Goal: Task Accomplishment & Management: Manage account settings

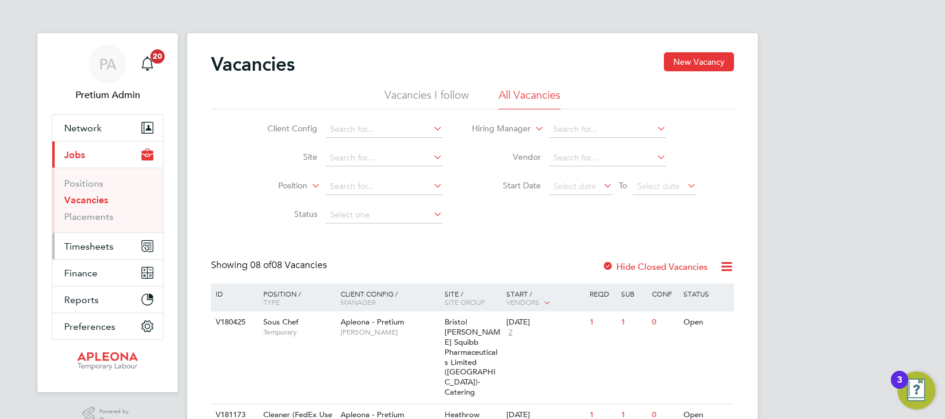
click at [89, 251] on span "Timesheets" at bounding box center [88, 246] width 49 height 11
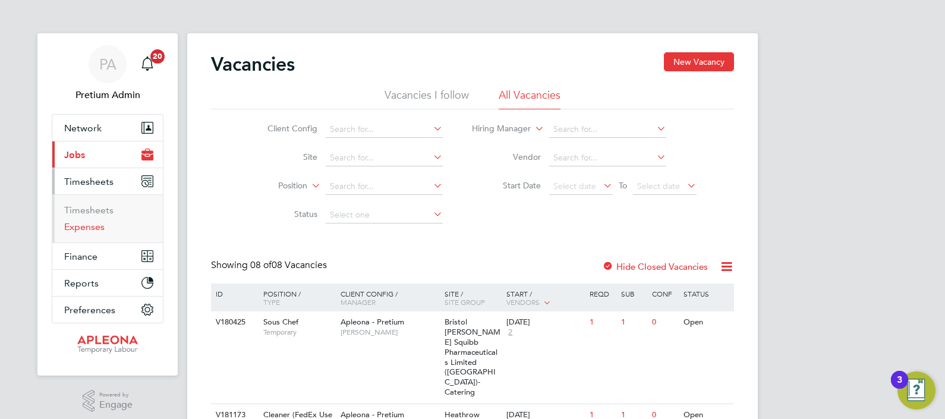
click at [77, 225] on link "Expenses" at bounding box center [84, 226] width 40 height 11
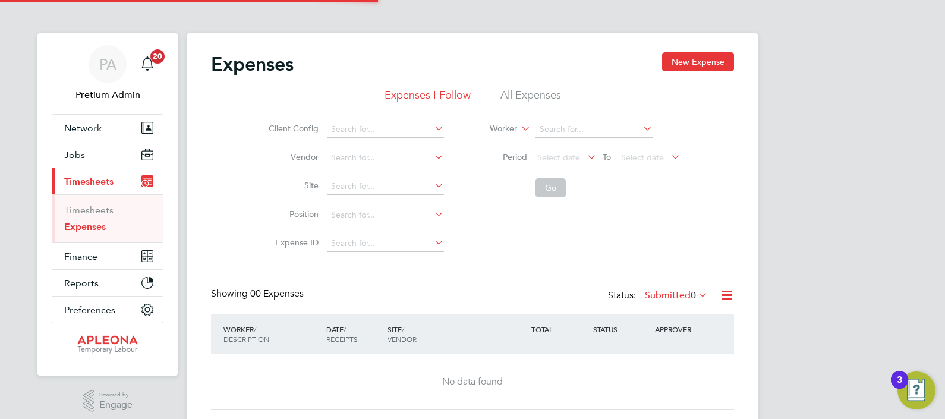
click at [529, 98] on li "All Expenses" at bounding box center [530, 98] width 61 height 21
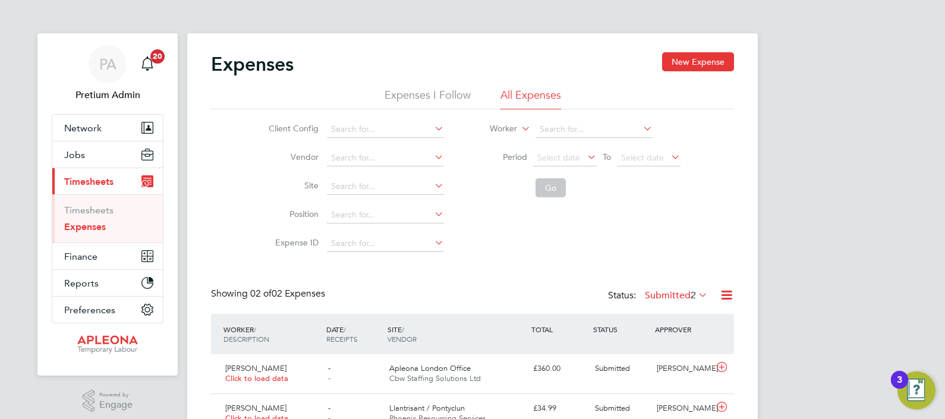
scroll to position [56, 0]
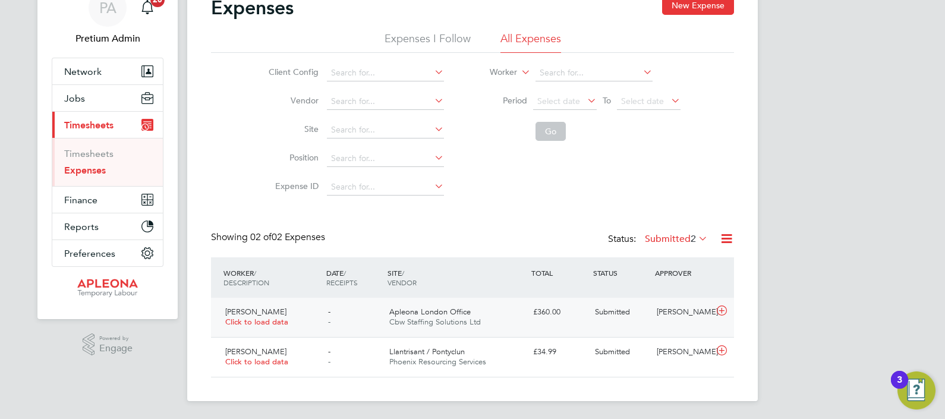
click at [467, 319] on span "Cbw Staffing Solutions Ltd" at bounding box center [435, 322] width 92 height 10
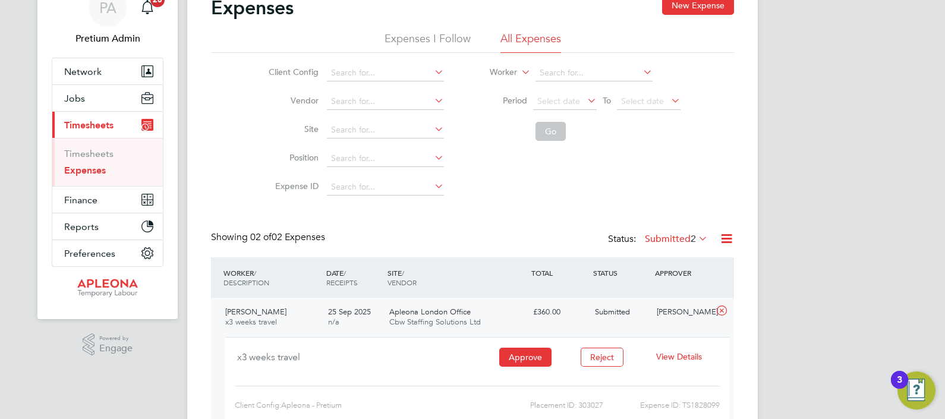
scroll to position [166, 0]
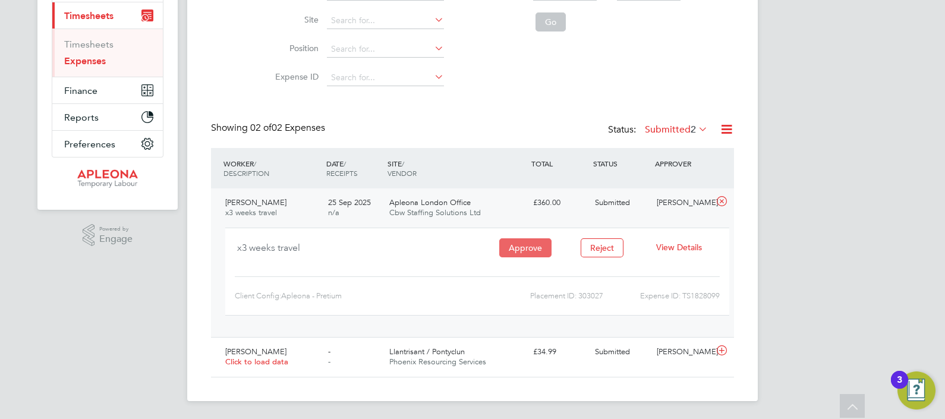
click at [522, 248] on button "Approve" at bounding box center [525, 247] width 52 height 19
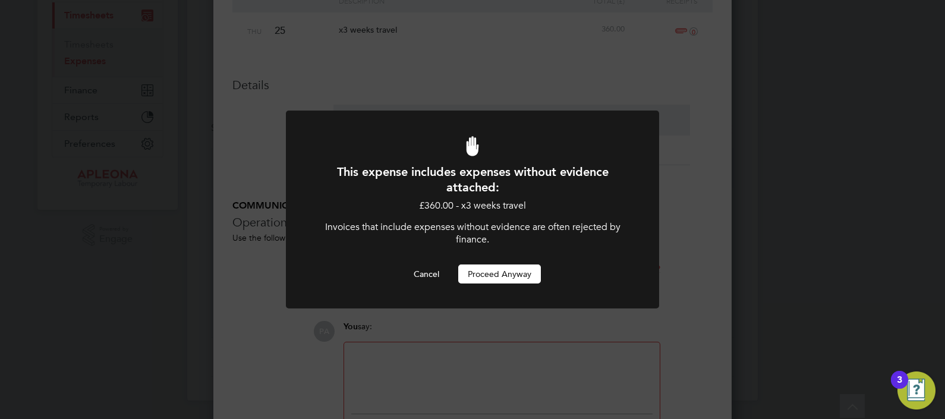
click at [481, 278] on button "Proceed Anyway" at bounding box center [499, 273] width 83 height 19
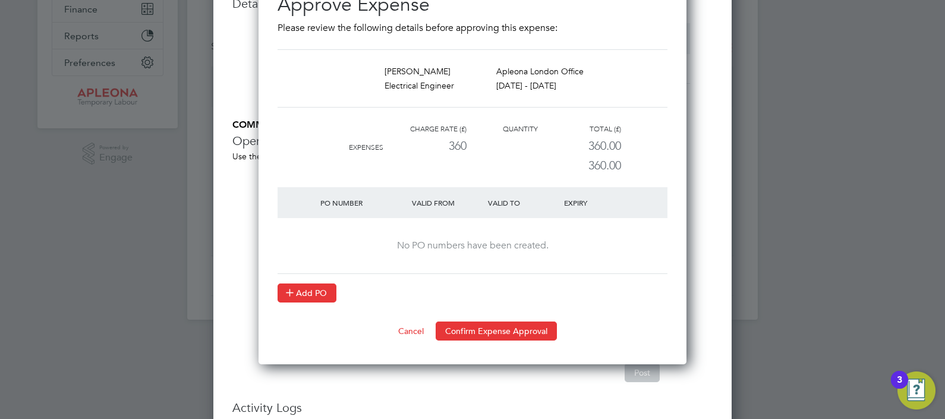
click at [309, 288] on button "Add PO" at bounding box center [307, 293] width 59 height 19
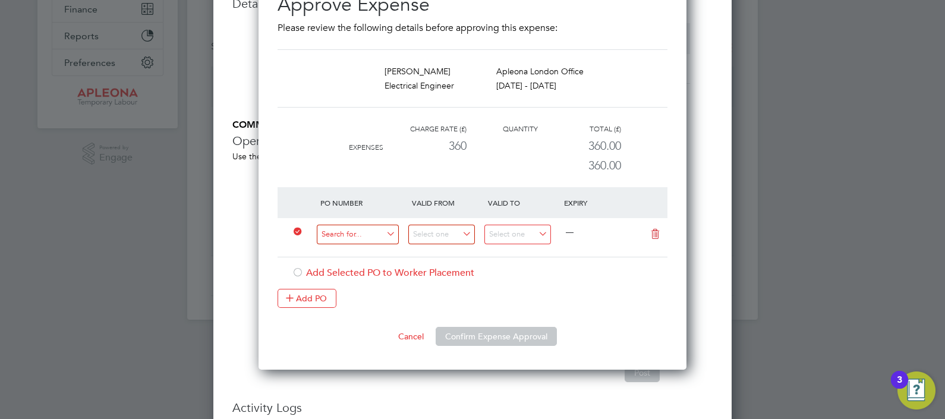
click at [354, 235] on input at bounding box center [358, 235] width 82 height 20
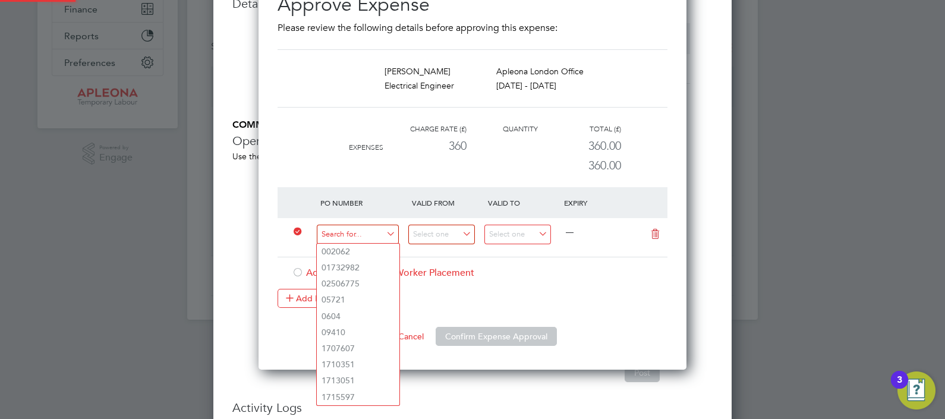
paste input "PO00052344/M0000396"
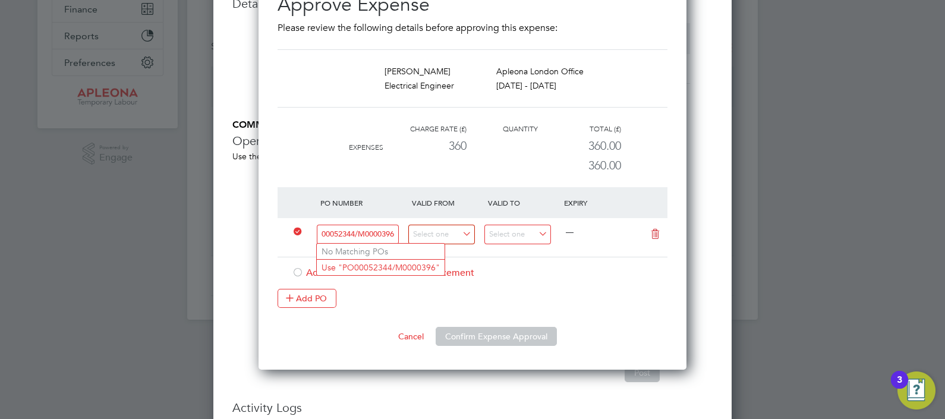
drag, startPoint x: 357, startPoint y: 228, endPoint x: 386, endPoint y: 231, distance: 29.9
click at [386, 231] on input "PO00052344/M0000396" at bounding box center [358, 235] width 82 height 20
drag, startPoint x: 395, startPoint y: 232, endPoint x: 355, endPoint y: 232, distance: 39.2
click at [355, 232] on input "PO00052344/M0000396" at bounding box center [358, 235] width 82 height 20
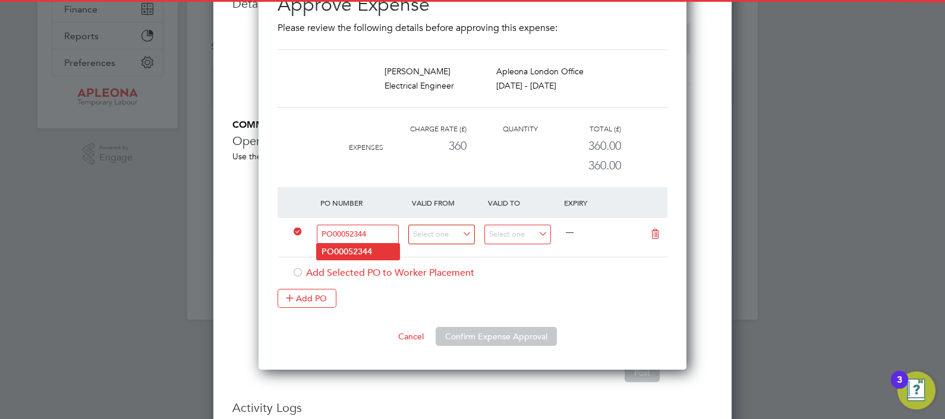
type input "PO00052344"
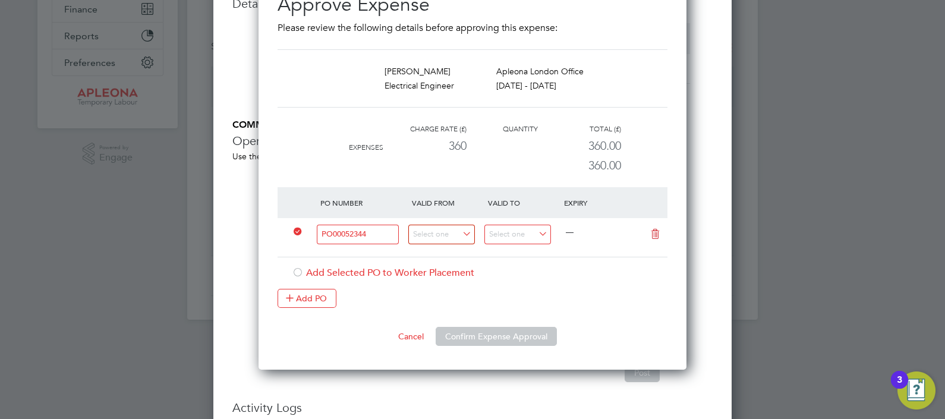
click at [376, 251] on li "PO00052344" at bounding box center [358, 252] width 83 height 16
type input "25 Sep 2025"
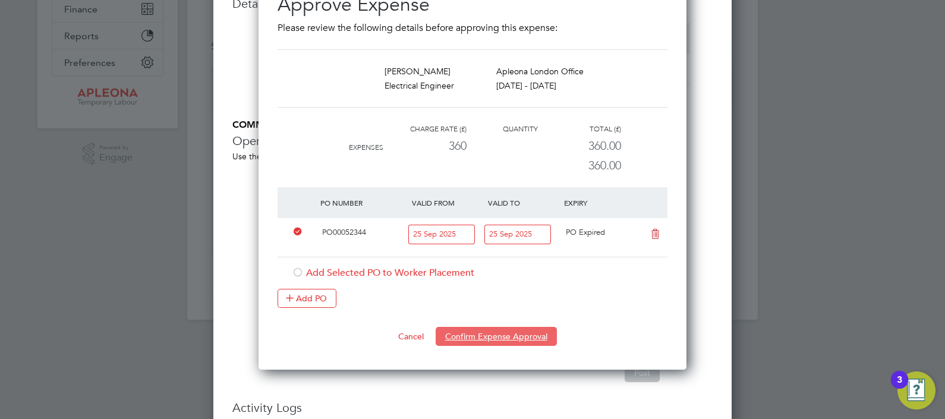
click at [480, 336] on button "Confirm Expense Approval" at bounding box center [496, 336] width 121 height 19
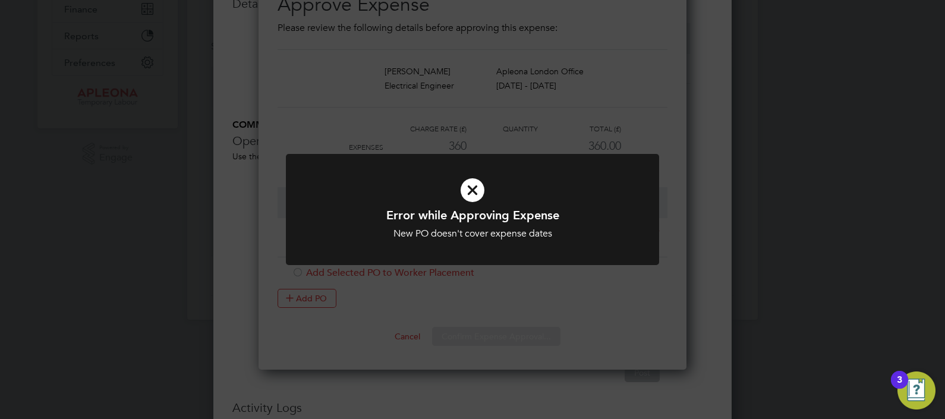
click at [531, 287] on div "Error while Approving Expense New PO doesn't cover expense dates Cancel Okay" at bounding box center [472, 209] width 945 height 419
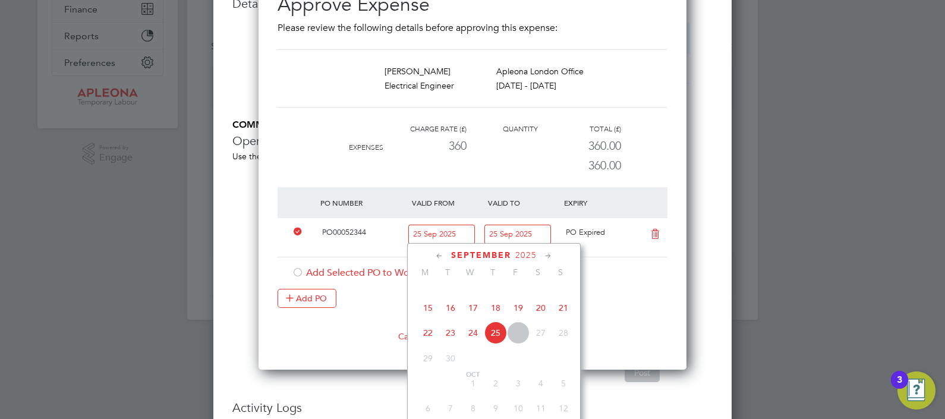
click at [449, 231] on input "25 Sep 2025" at bounding box center [441, 235] width 67 height 20
click at [538, 319] on span "20" at bounding box center [541, 308] width 23 height 23
type input "[DATE]"
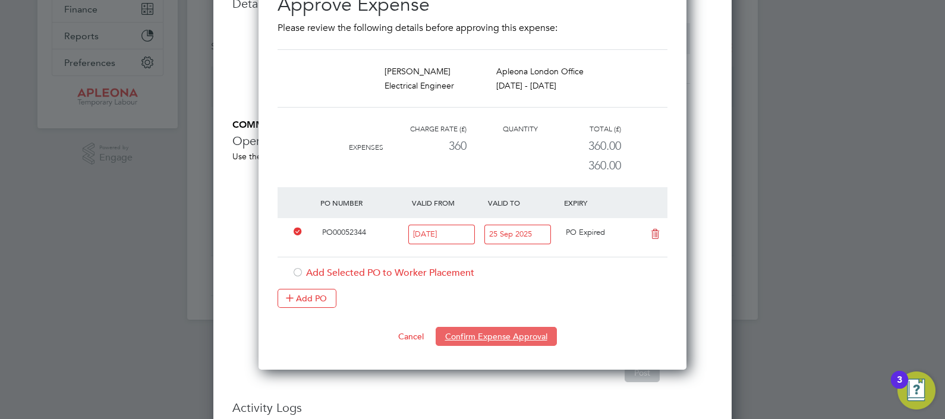
click at [521, 329] on button "Confirm Expense Approval" at bounding box center [496, 336] width 121 height 19
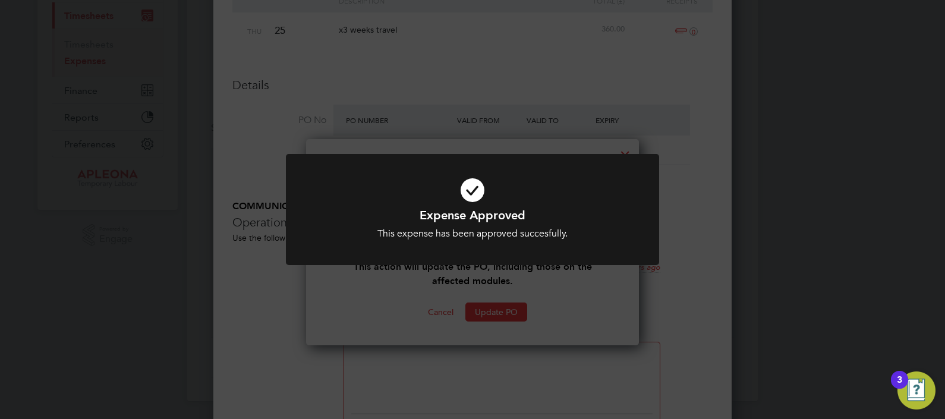
click at [547, 285] on div "Expense Approved This expense has been approved succesfully. Cancel Okay" at bounding box center [472, 209] width 945 height 419
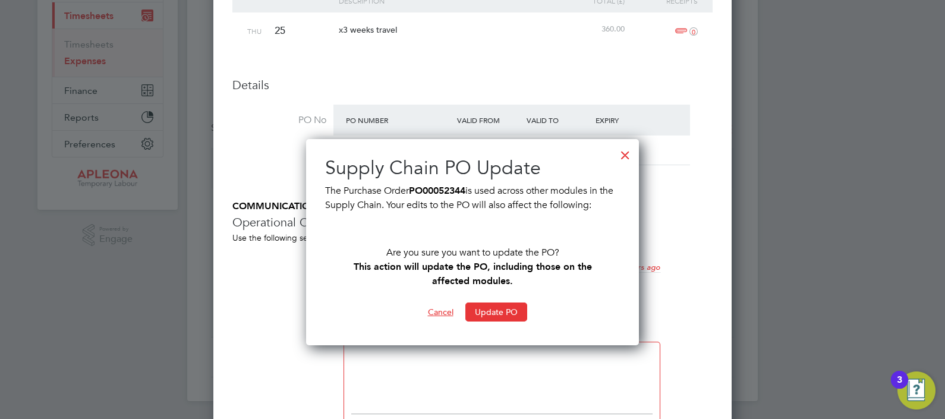
click at [446, 314] on button "Cancel" at bounding box center [440, 312] width 45 height 19
click at [442, 311] on button "Cancel" at bounding box center [440, 312] width 45 height 19
click at [625, 150] on div at bounding box center [625, 151] width 21 height 21
click at [624, 155] on div at bounding box center [625, 151] width 21 height 21
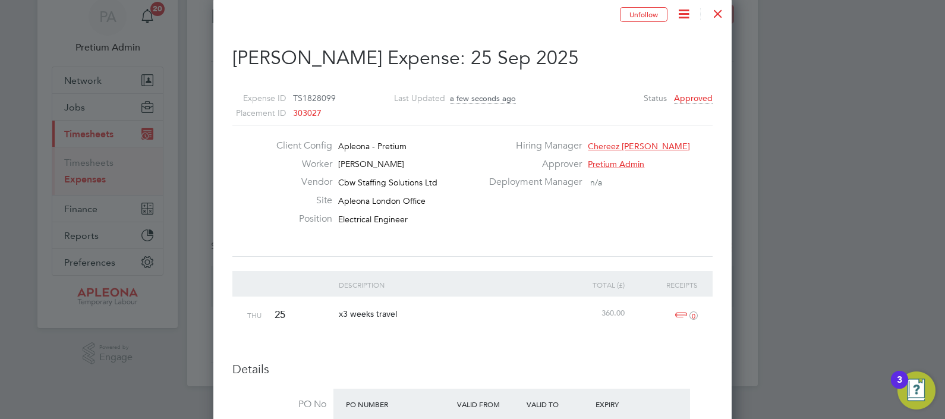
scroll to position [41, 0]
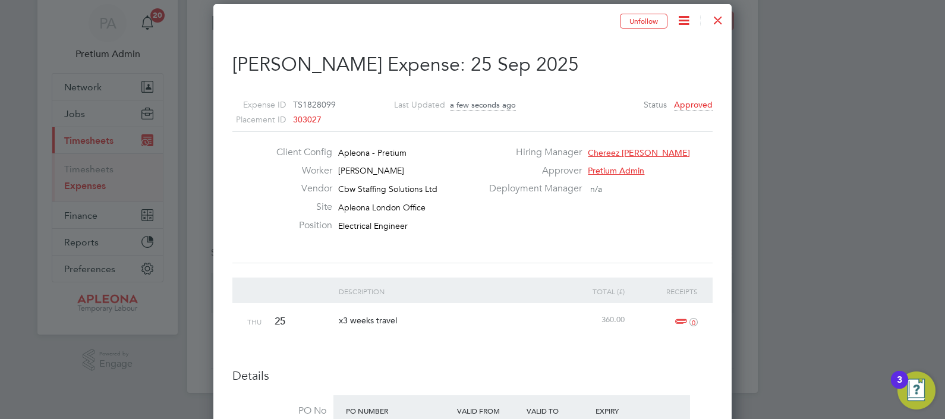
click at [684, 19] on icon at bounding box center [683, 20] width 15 height 15
click at [642, 203] on div "Client Config Apleona - Pretium Worker Tim Slaughter Vendor Cbw Staffing Soluti…" at bounding box center [473, 197] width 490 height 102
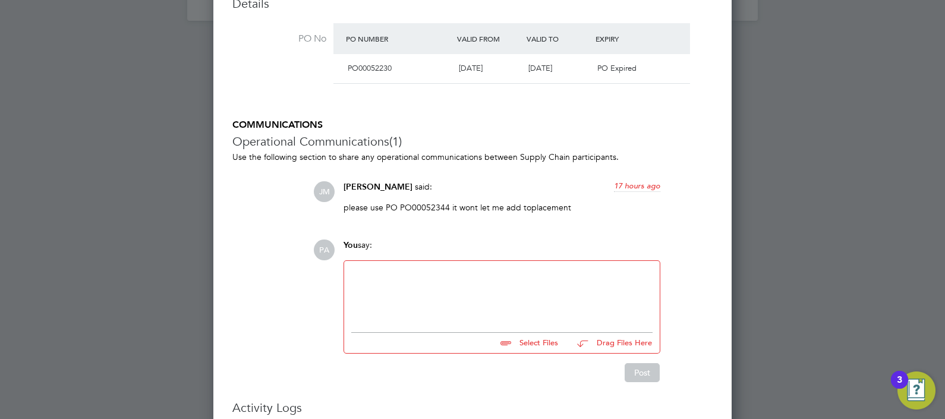
scroll to position [0, 0]
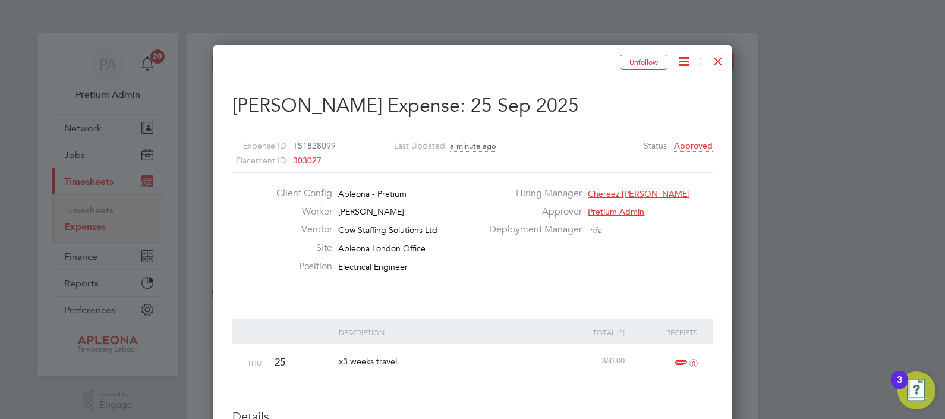
click at [681, 58] on icon at bounding box center [683, 61] width 15 height 15
click at [659, 86] on li "Cancel Expense" at bounding box center [652, 89] width 75 height 17
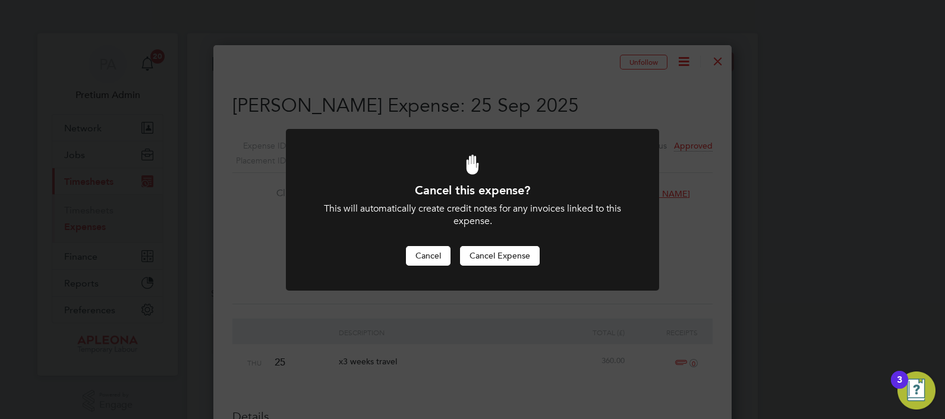
click at [425, 259] on button "Cancel" at bounding box center [428, 255] width 45 height 19
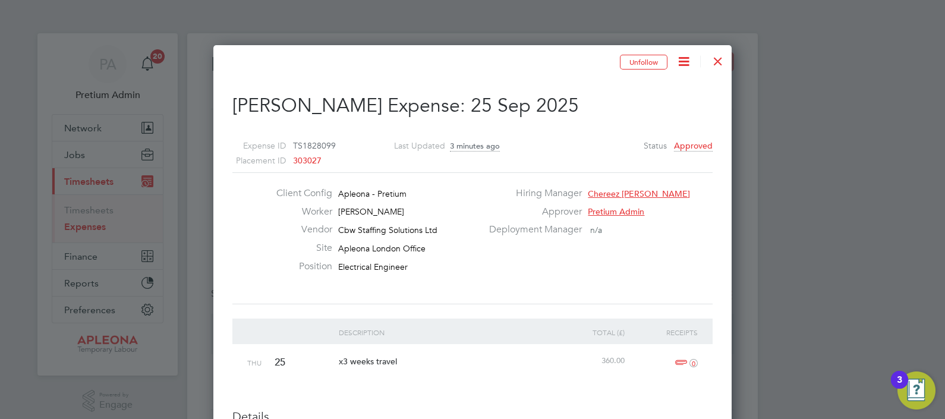
click at [676, 64] on icon at bounding box center [683, 61] width 15 height 15
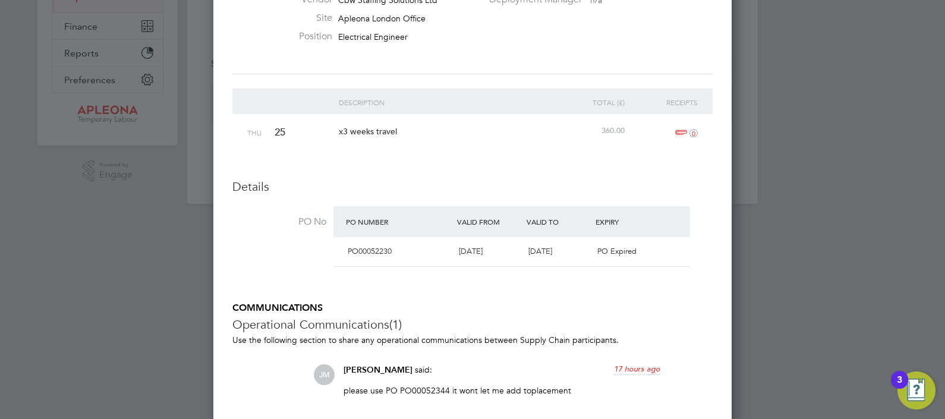
scroll to position [226, 0]
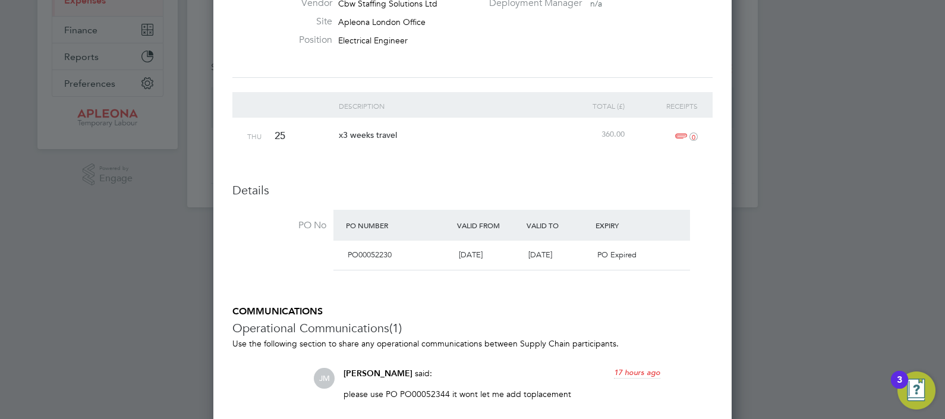
click at [374, 253] on span "PO00052230" at bounding box center [370, 255] width 44 height 10
drag, startPoint x: 374, startPoint y: 253, endPoint x: 359, endPoint y: 149, distance: 105.2
click at [359, 149] on div "x3 weeks travel" at bounding box center [445, 135] width 219 height 34
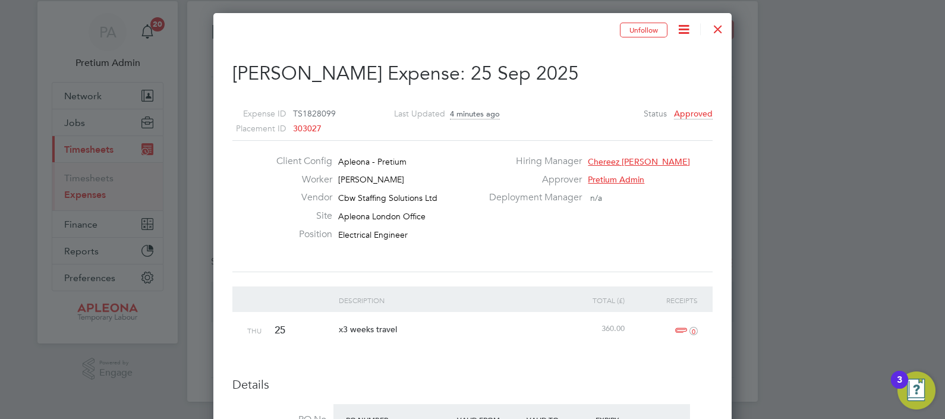
scroll to position [32, 0]
click at [679, 28] on icon at bounding box center [683, 29] width 15 height 15
click at [646, 57] on li "Cancel Expense" at bounding box center [652, 57] width 75 height 17
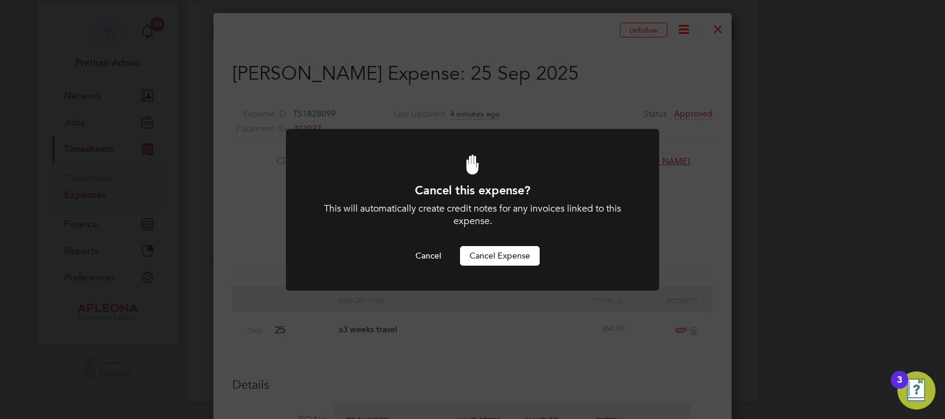
click at [505, 254] on button "Cancel Expense" at bounding box center [500, 255] width 80 height 19
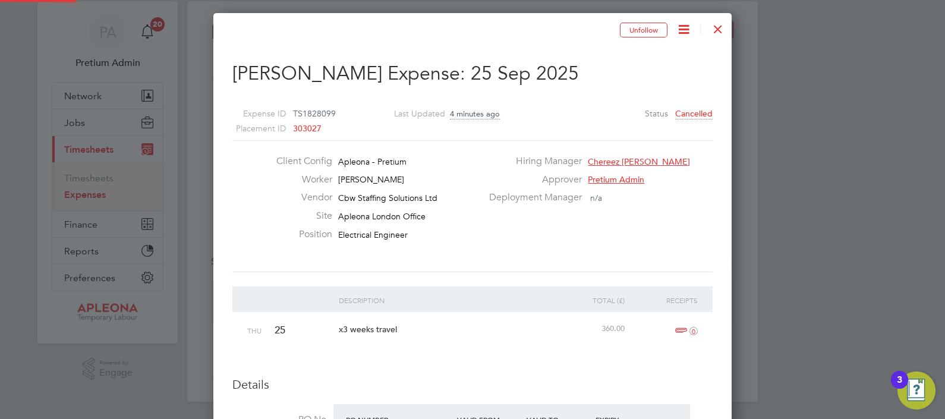
scroll to position [1076, 518]
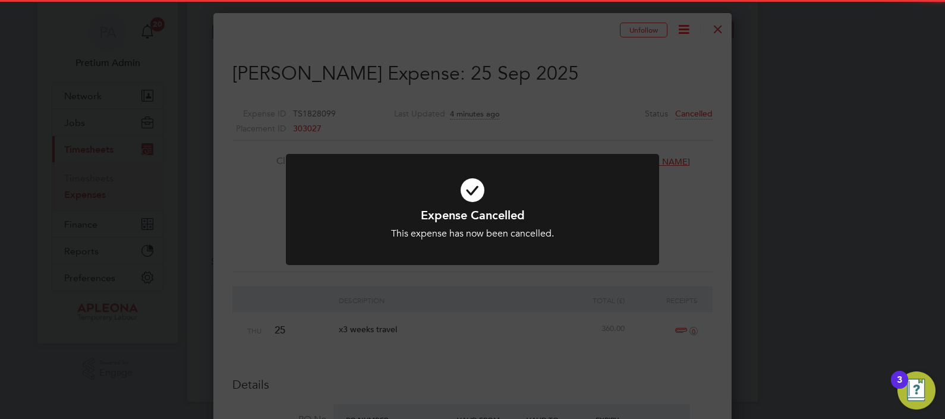
click at [522, 99] on div "Expense Cancelled This expense has now been cancelled. Cancel Okay" at bounding box center [472, 209] width 945 height 419
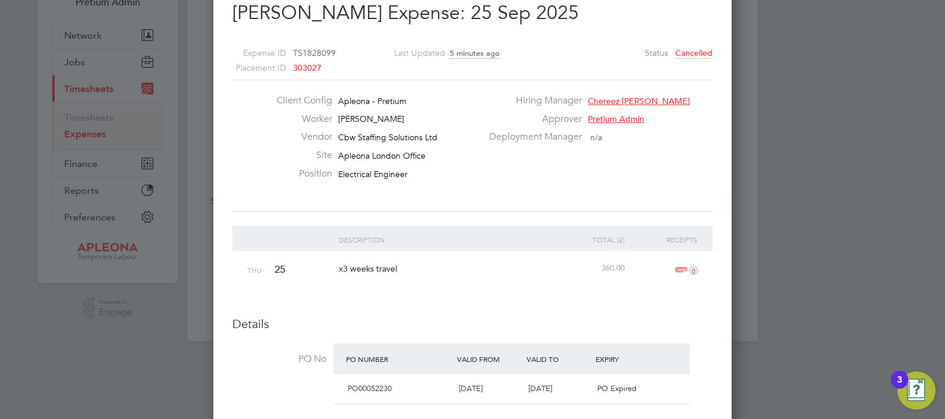
scroll to position [30, 0]
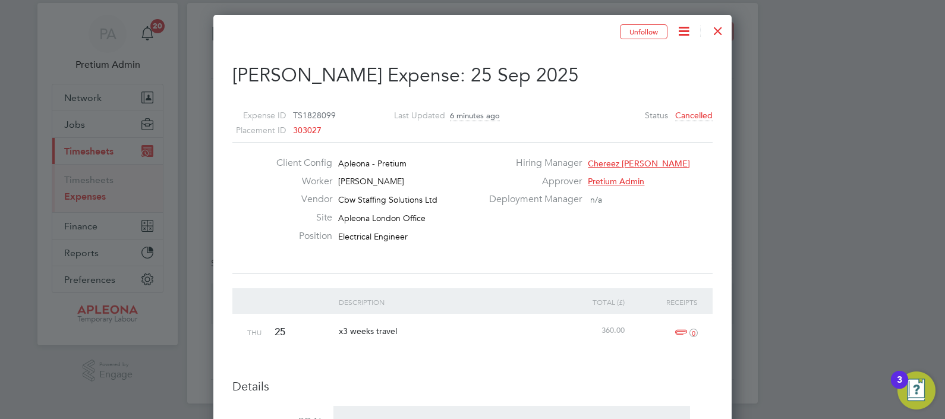
click at [716, 30] on div at bounding box center [717, 27] width 21 height 21
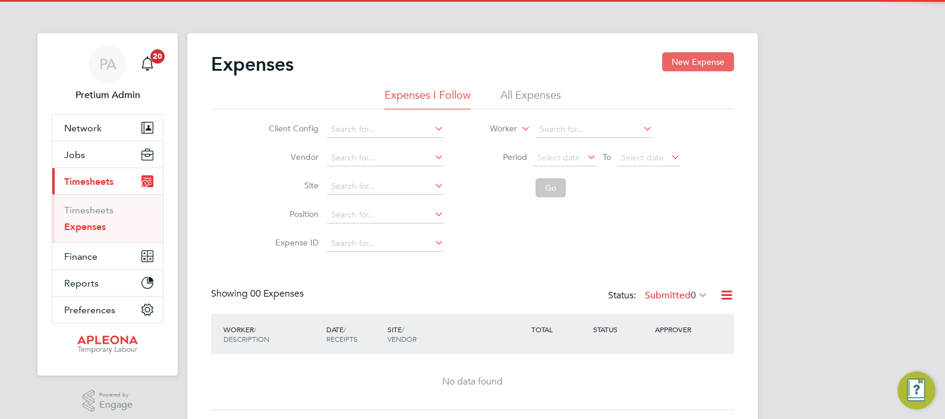
click at [700, 55] on button "New Expense" at bounding box center [698, 61] width 72 height 19
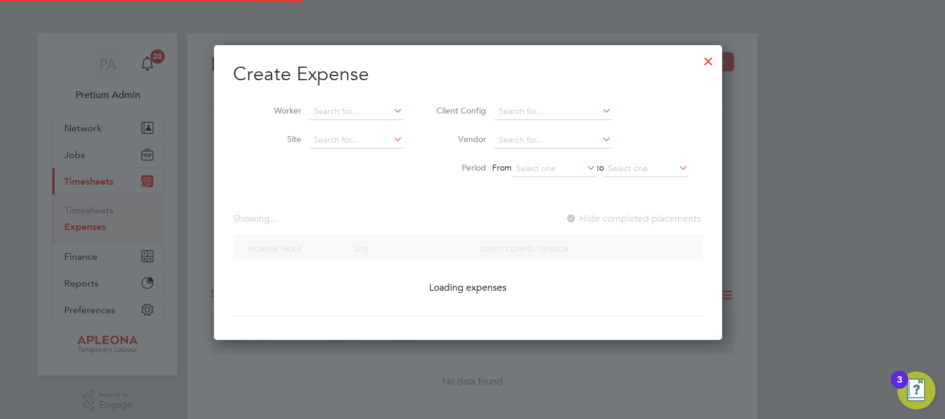
scroll to position [294, 517]
click at [344, 111] on input at bounding box center [356, 111] width 93 height 17
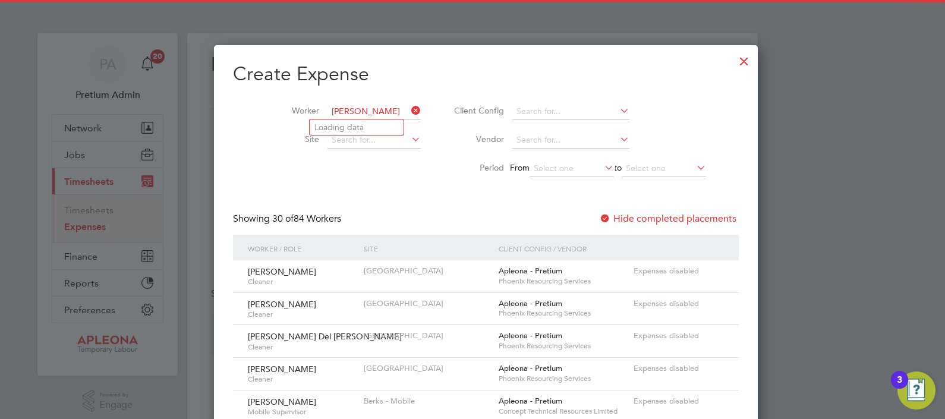
scroll to position [6, 6]
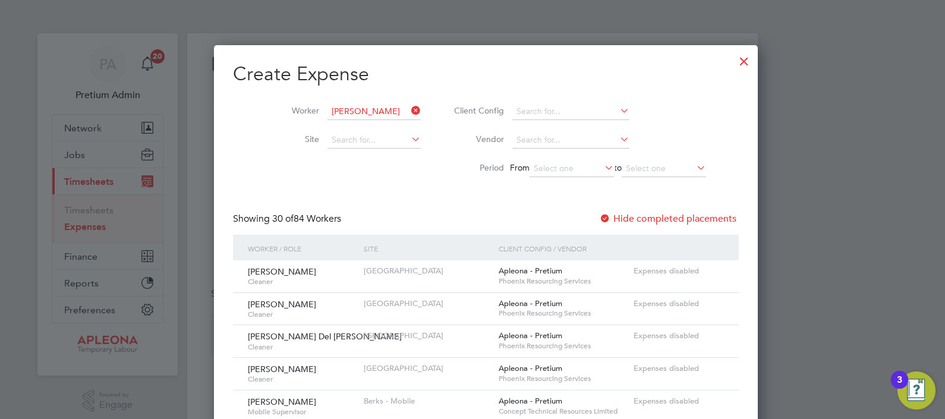
click at [368, 160] on li "Tim S laughter" at bounding box center [395, 160] width 171 height 16
type input "[PERSON_NAME]"
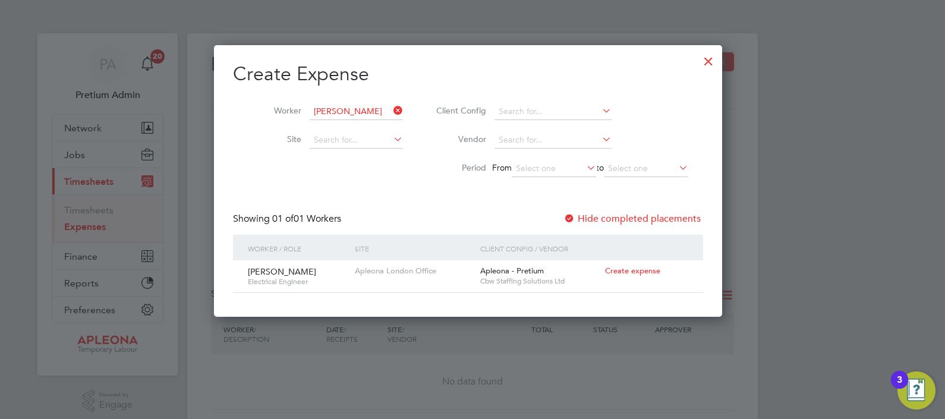
click at [627, 267] on span "Create expense" at bounding box center [632, 271] width 55 height 10
type input "[PERSON_NAME]"
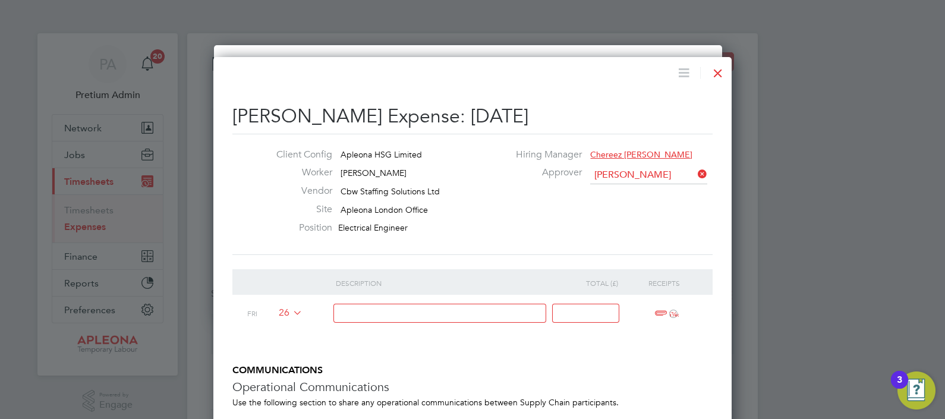
click at [361, 307] on input at bounding box center [439, 314] width 213 height 20
type input "3x weeks"
click at [594, 310] on input at bounding box center [585, 314] width 67 height 20
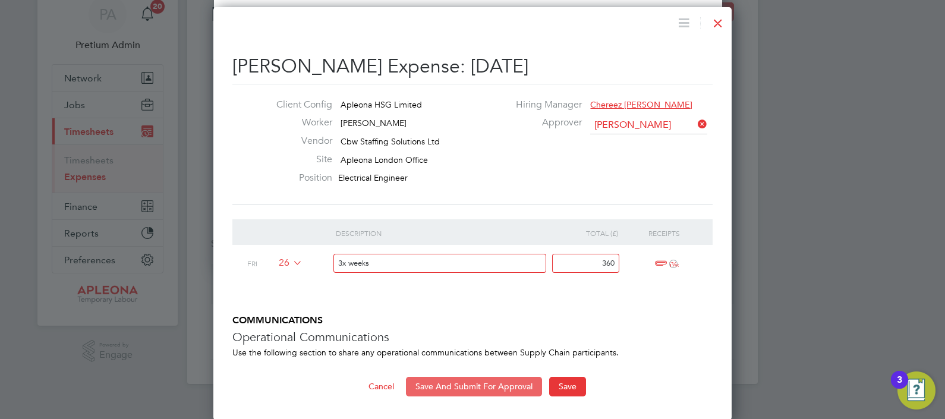
type input "360"
click at [497, 387] on button "Save And Submit For Approval" at bounding box center [474, 386] width 136 height 19
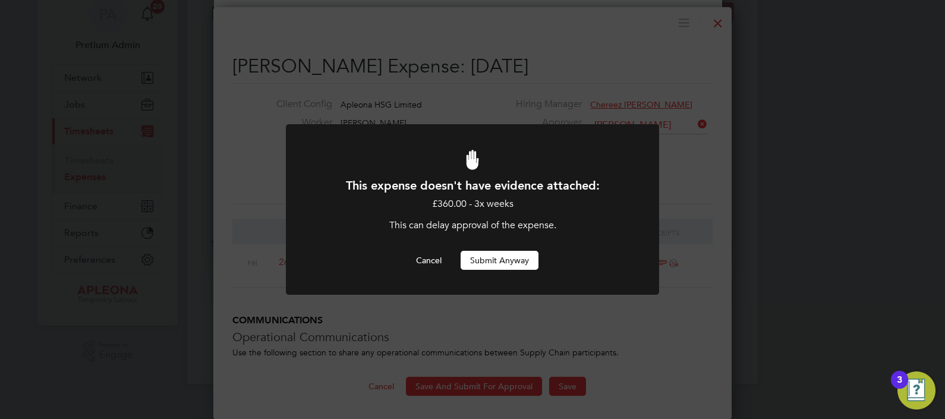
click at [496, 262] on button "Submit Anyway" at bounding box center [500, 260] width 78 height 19
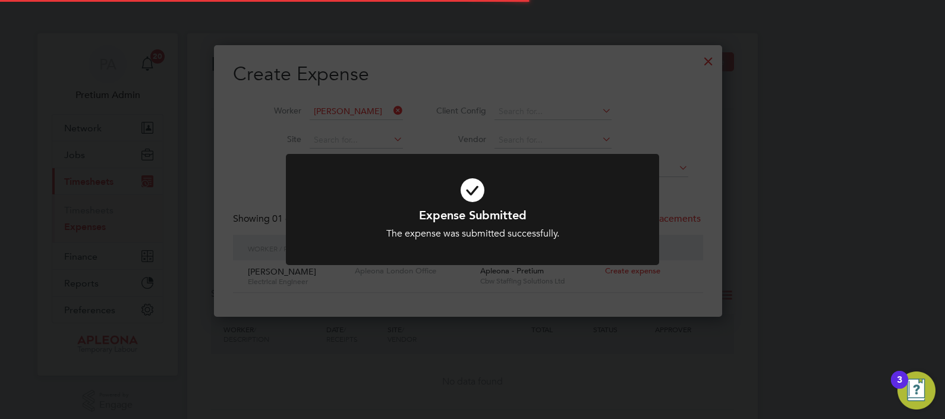
scroll to position [32, 128]
click at [575, 301] on div "Expense Submitted The expense was submitted successfully. Cancel Okay" at bounding box center [472, 209] width 945 height 419
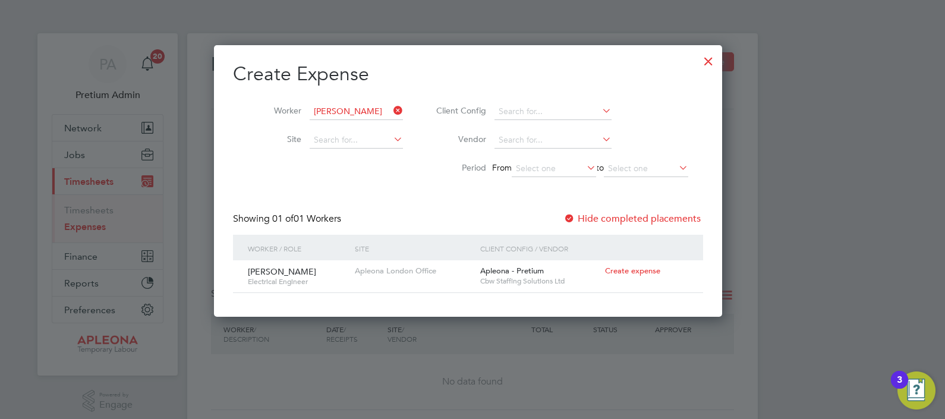
click at [714, 59] on div at bounding box center [708, 58] width 21 height 21
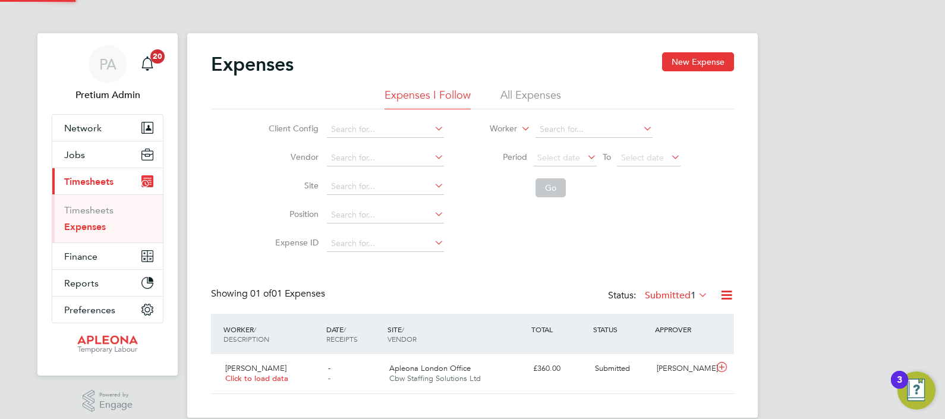
scroll to position [30, 144]
click at [451, 374] on span "Cbw Staffing Solutions Ltd" at bounding box center [435, 378] width 92 height 10
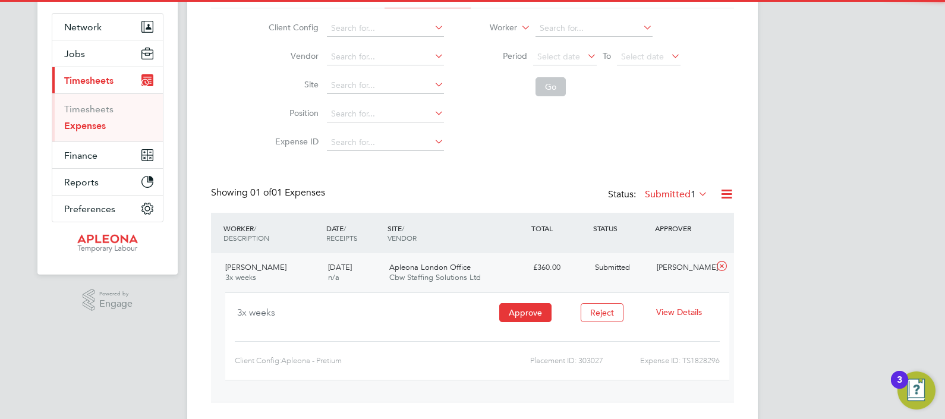
scroll to position [100, 0]
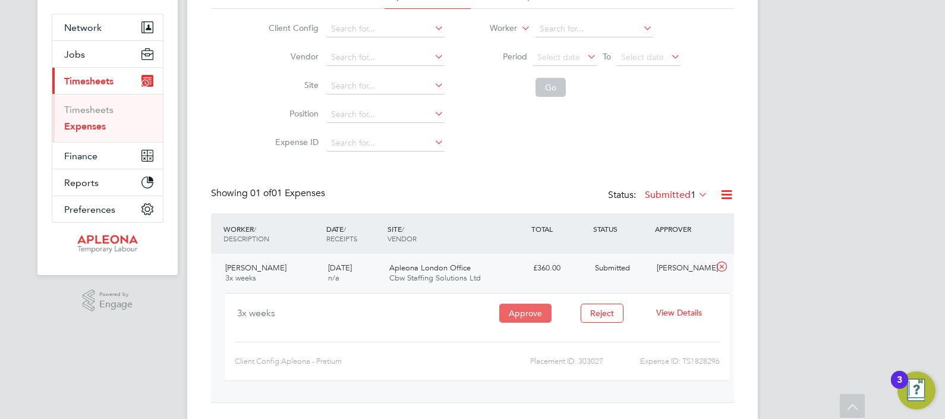
click at [532, 313] on button "Approve" at bounding box center [525, 313] width 52 height 19
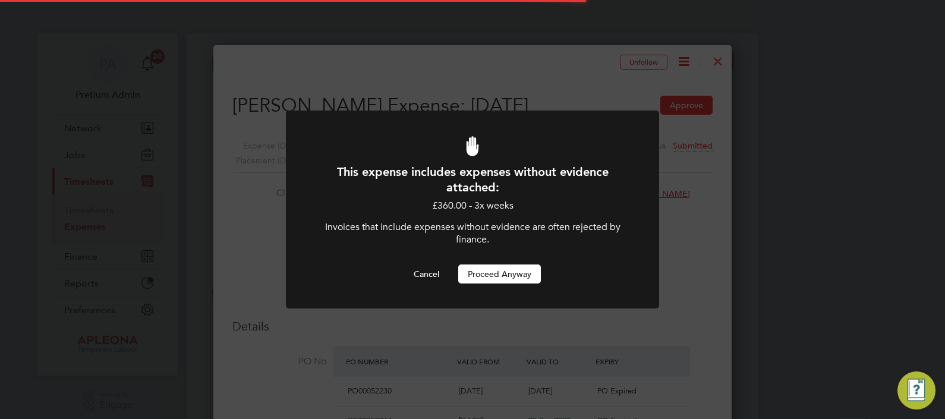
scroll to position [18, 216]
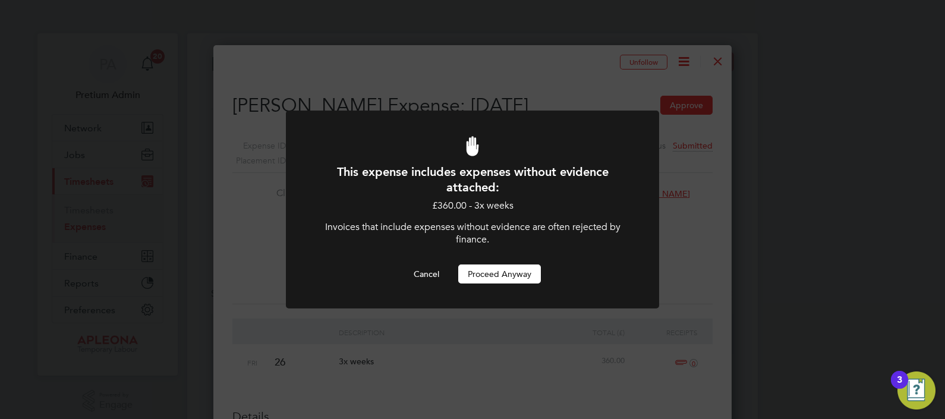
click at [500, 277] on button "Proceed Anyway" at bounding box center [499, 273] width 83 height 19
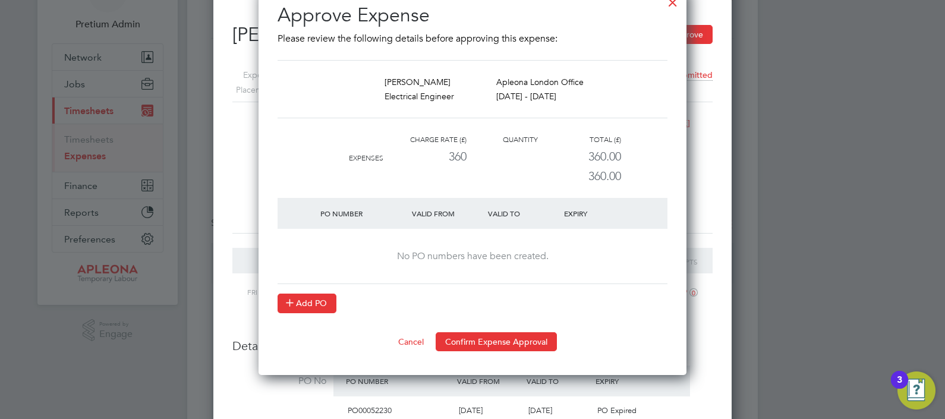
click at [303, 303] on button "Add PO" at bounding box center [307, 303] width 59 height 19
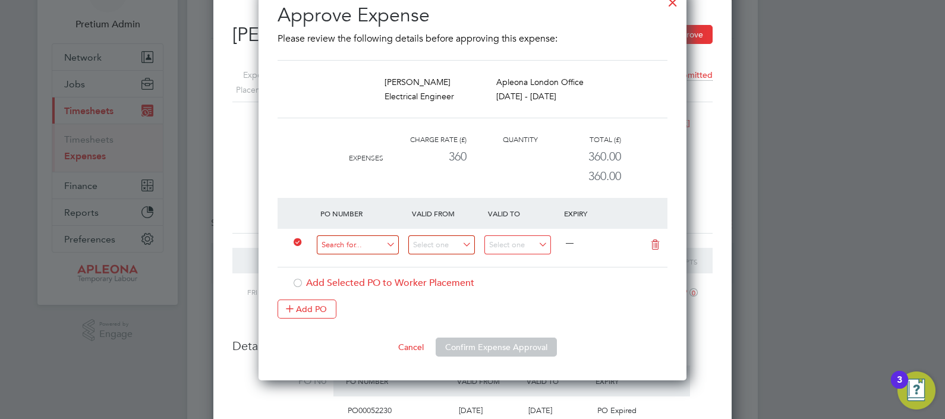
click at [360, 247] on input at bounding box center [358, 245] width 82 height 20
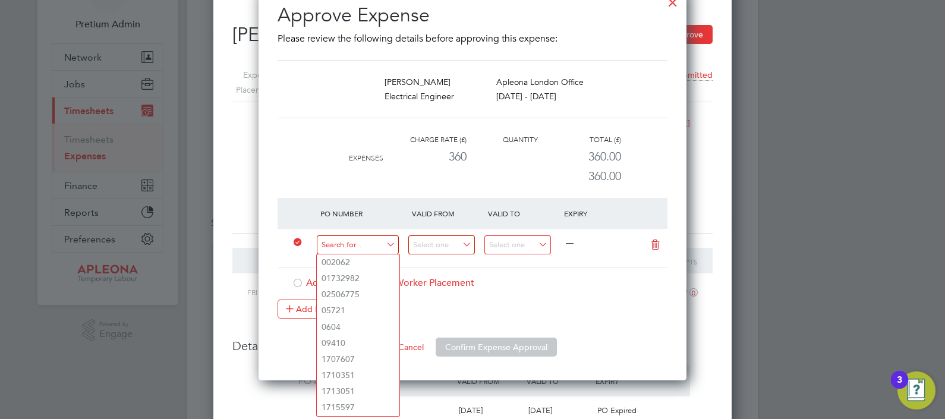
paste input "PO00052344"
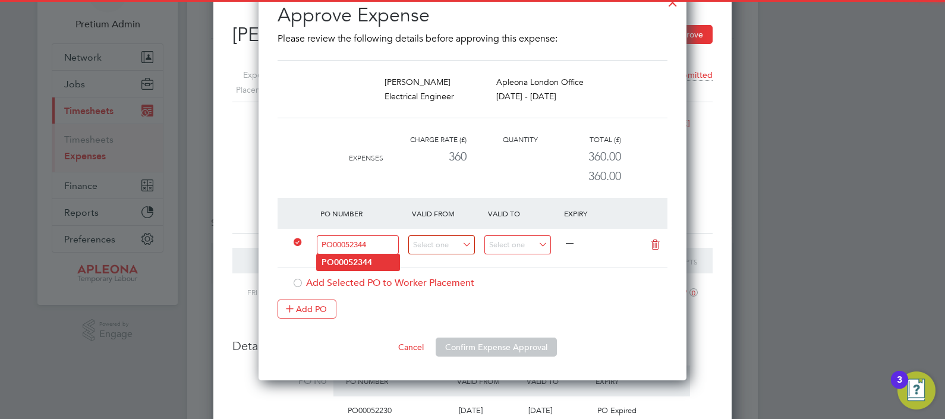
type input "PO00052344"
click at [372, 260] on b "PO00052344" at bounding box center [347, 262] width 51 height 10
type input "[DATE]"
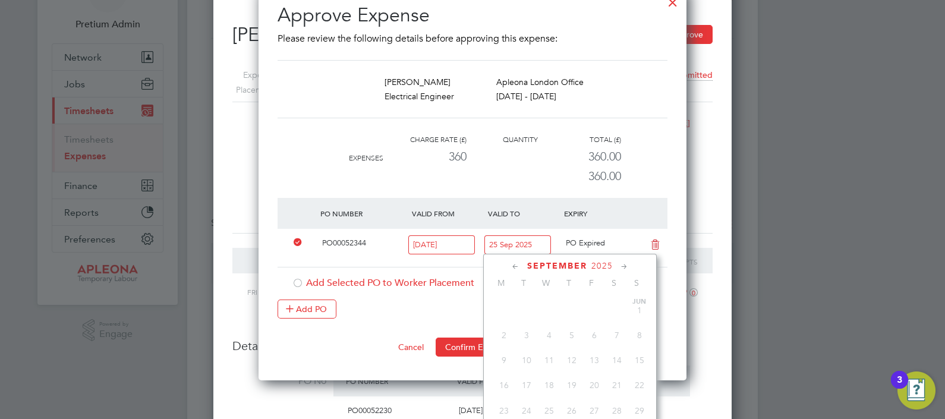
click at [508, 245] on input "25 Sep 2025" at bounding box center [517, 245] width 67 height 20
click at [637, 355] on span "28" at bounding box center [639, 343] width 23 height 23
type input "28 Sep 2025"
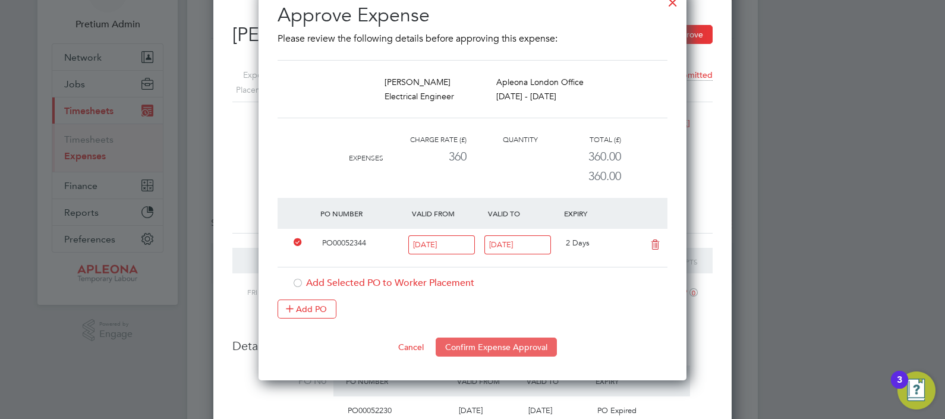
click at [497, 347] on button "Confirm Expense Approval" at bounding box center [496, 347] width 121 height 19
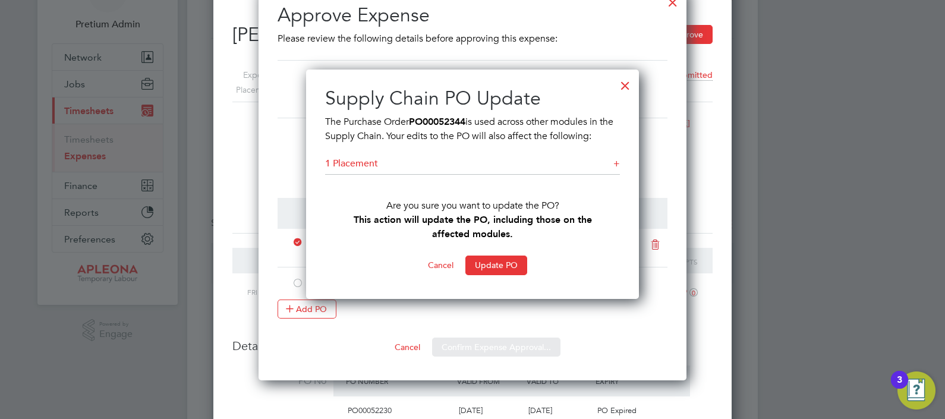
click at [487, 264] on div "Sorry, we are having problems connecting to our services." at bounding box center [472, 210] width 571 height 494
click at [497, 263] on button "Update PO" at bounding box center [496, 265] width 62 height 19
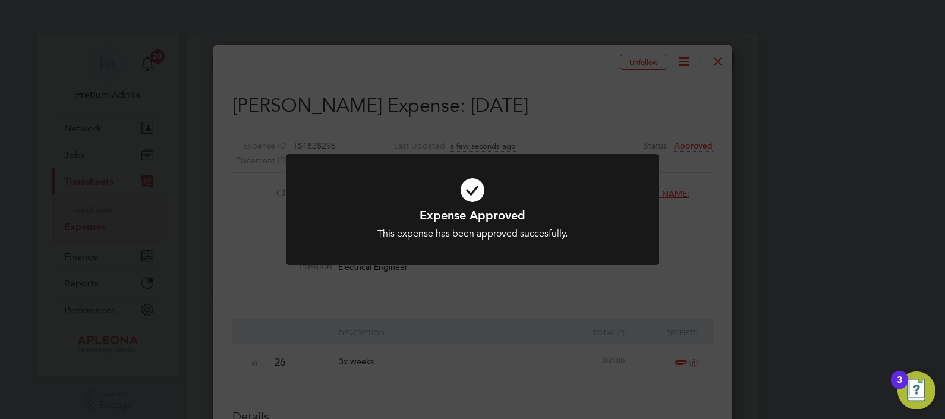
click at [520, 330] on div "Expense Approved This expense has been approved succesfully. Cancel Okay" at bounding box center [472, 209] width 945 height 419
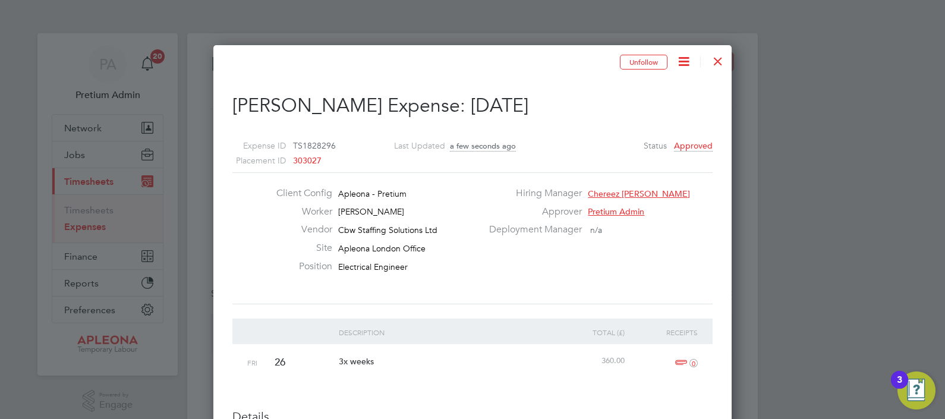
click at [716, 61] on div at bounding box center [717, 58] width 21 height 21
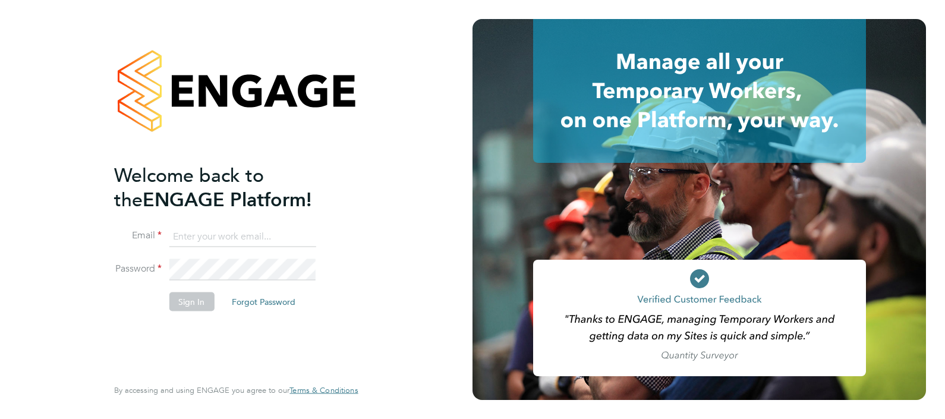
type input "Sasha.apleona@pretiumresourcing.co.uk"
click at [196, 313] on li "Sign In Forgot Password" at bounding box center [230, 307] width 232 height 31
click at [179, 300] on button "Sign In" at bounding box center [191, 301] width 45 height 19
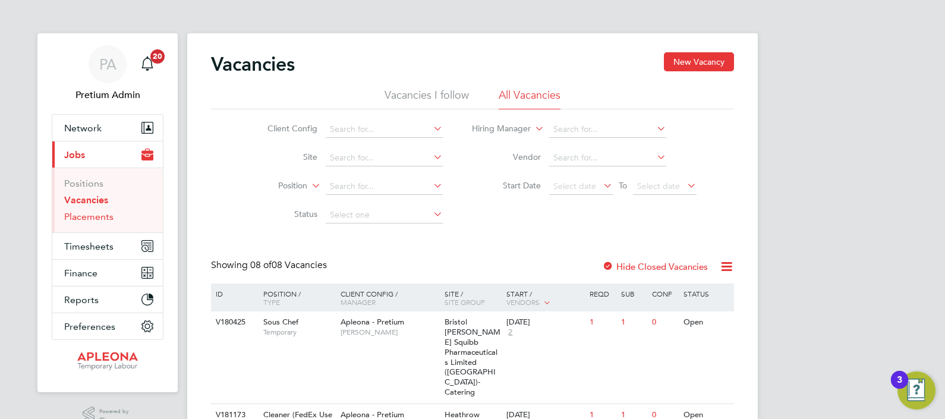
drag, startPoint x: 81, startPoint y: 218, endPoint x: 100, endPoint y: 217, distance: 18.4
click at [81, 218] on link "Placements" at bounding box center [88, 216] width 49 height 11
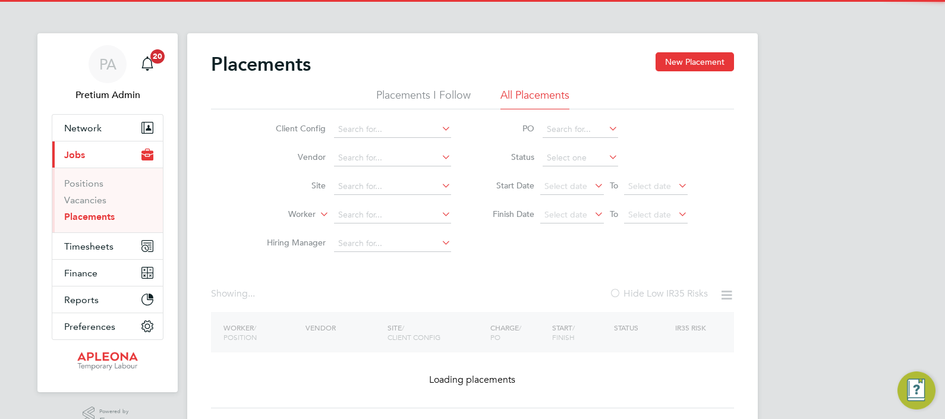
click at [342, 203] on li "Worker" at bounding box center [353, 215] width 223 height 29
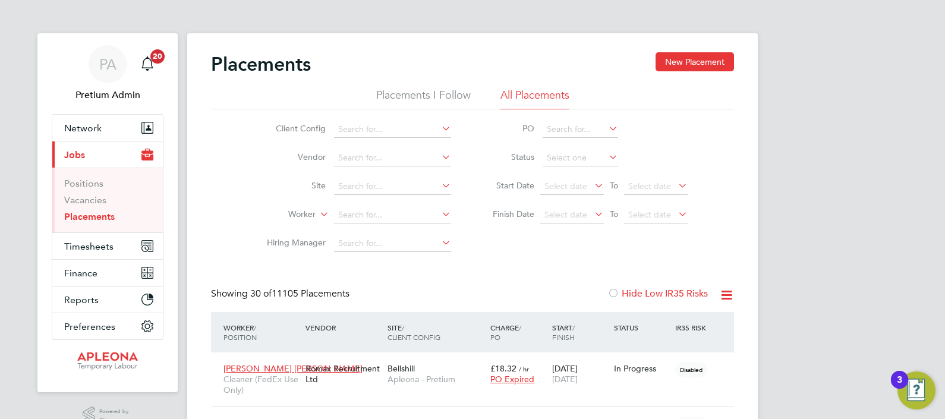
click at [348, 207] on input at bounding box center [392, 215] width 117 height 17
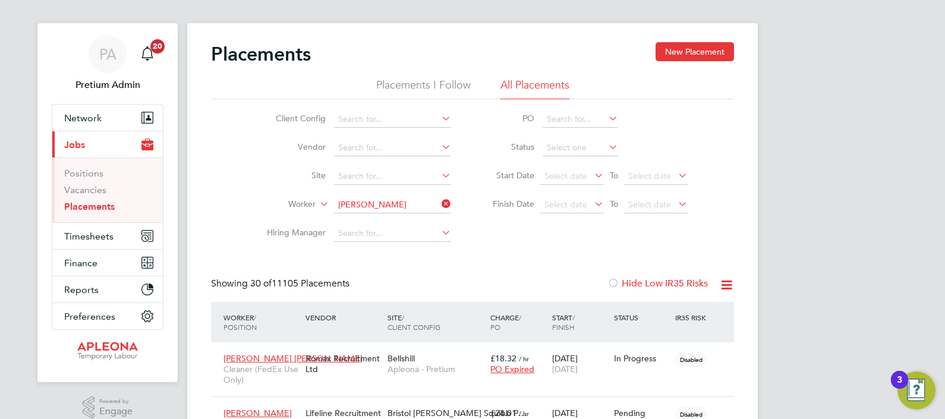
click at [393, 221] on li "Tim Sla ughter" at bounding box center [393, 221] width 118 height 16
type input "Tim Slaughter"
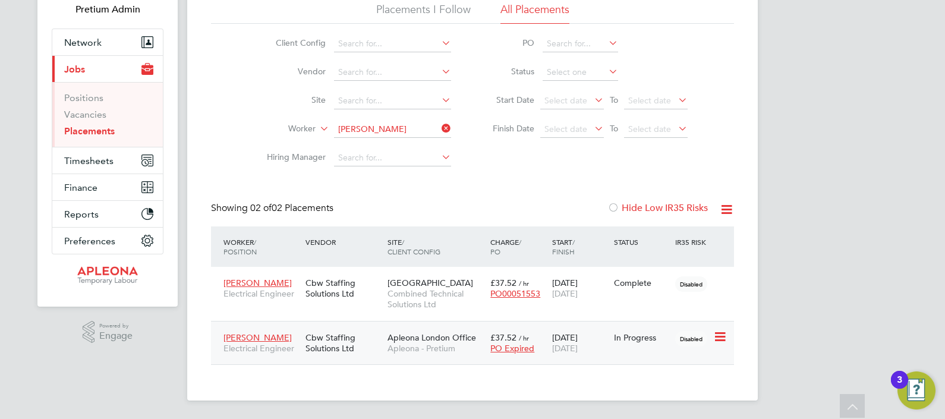
click at [404, 344] on span "Apleona - Pretium" at bounding box center [436, 348] width 97 height 11
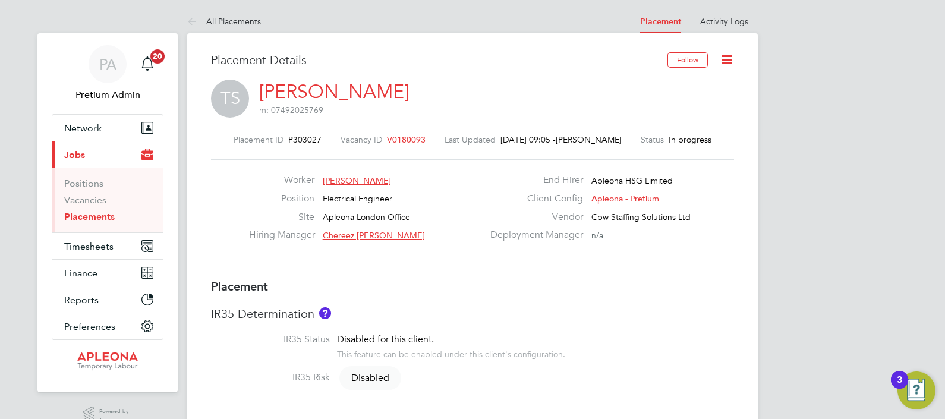
click at [725, 59] on icon at bounding box center [726, 59] width 15 height 15
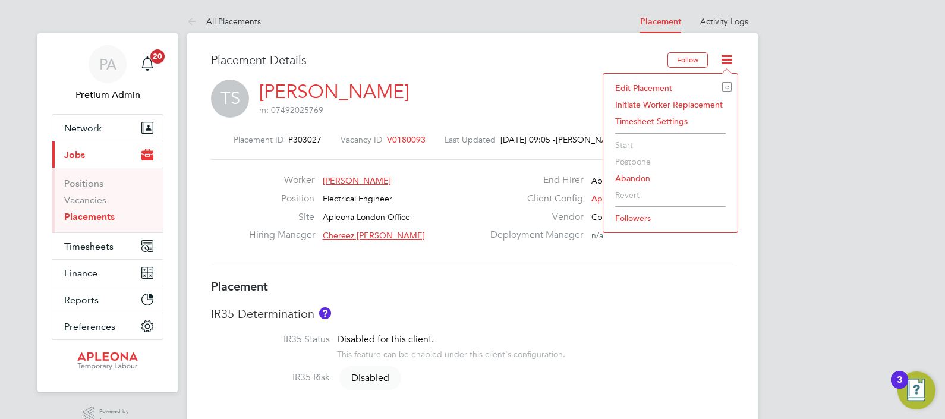
click at [656, 86] on li "Edit Placement e" at bounding box center [670, 88] width 122 height 17
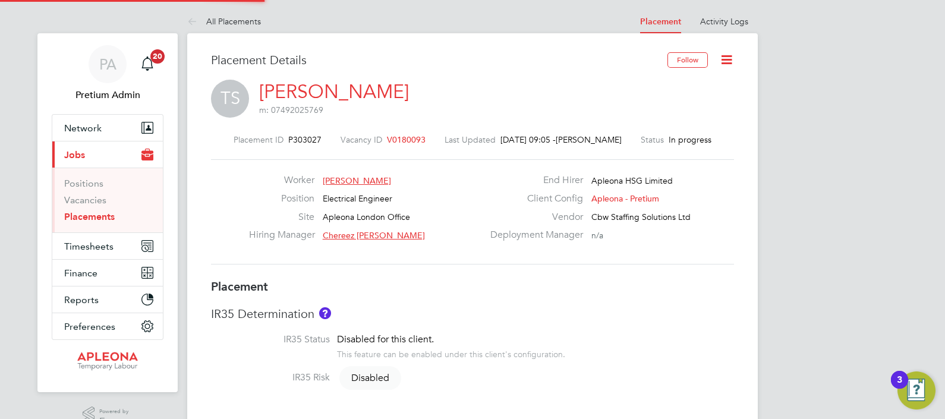
type input "Chereez [PERSON_NAME]"
type input "[PERSON_NAME]"
type input "[DATE]"
type input "08:00"
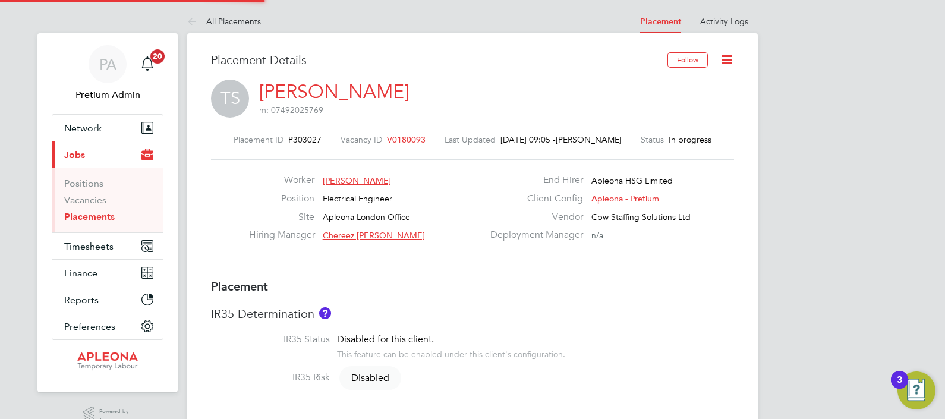
type input "17:00"
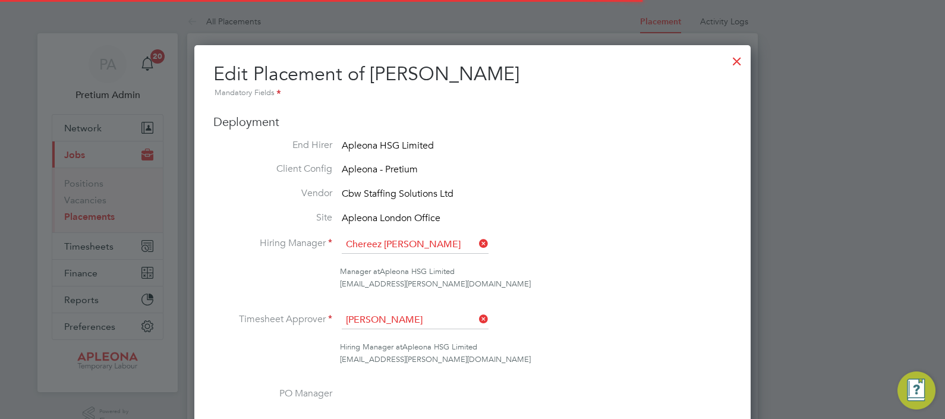
scroll to position [6, 6]
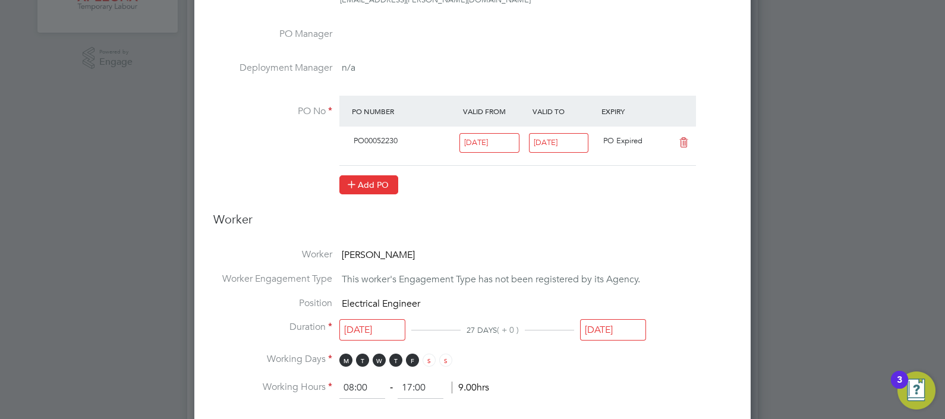
click at [359, 177] on button "Add PO" at bounding box center [368, 184] width 59 height 19
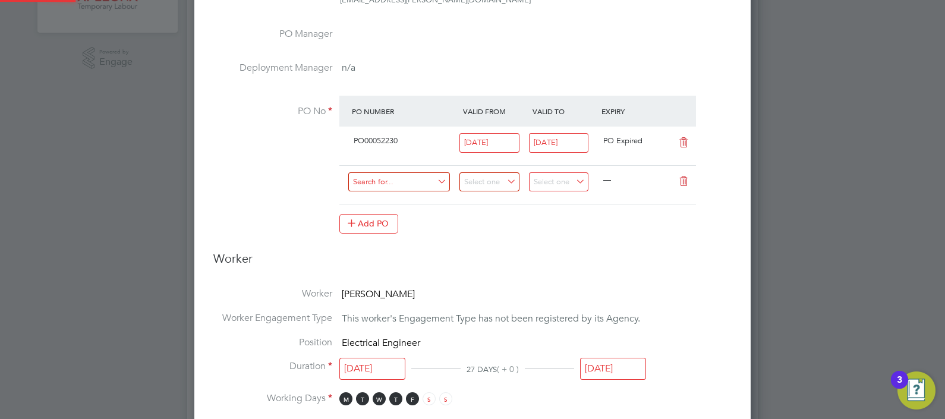
click at [400, 178] on input at bounding box center [399, 182] width 102 height 20
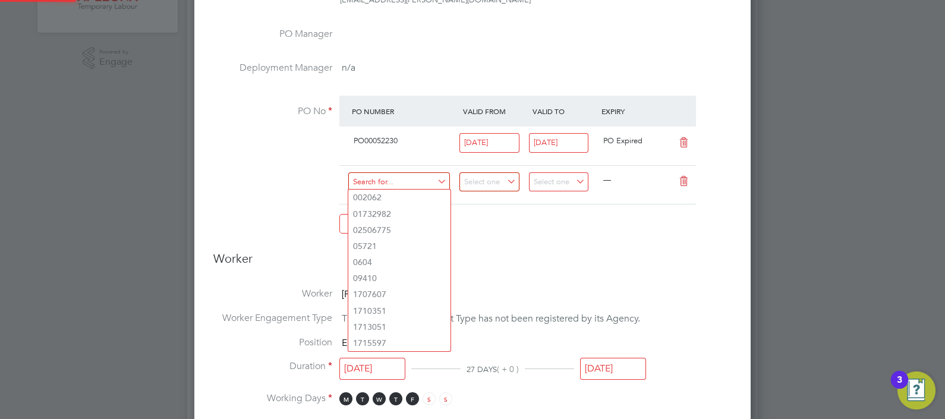
paste input "PO00052344"
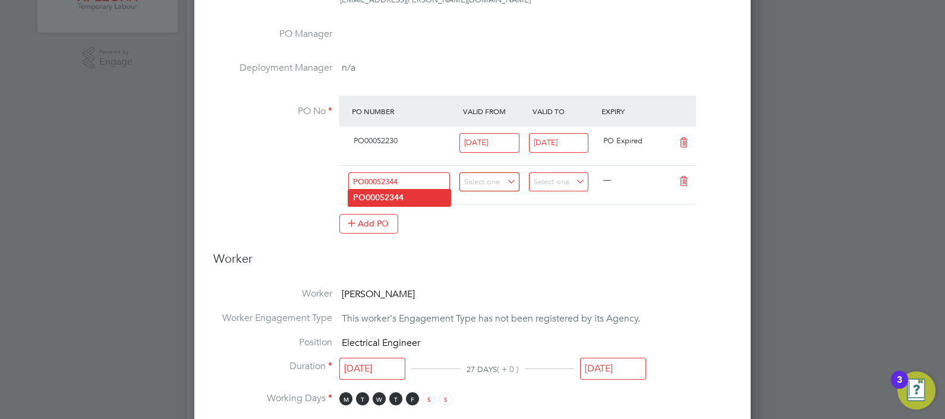
type input "PO00052344"
click at [401, 194] on b "PO00052344" at bounding box center [378, 198] width 51 height 10
type input "[DATE]"
type input "25 Sep 2025"
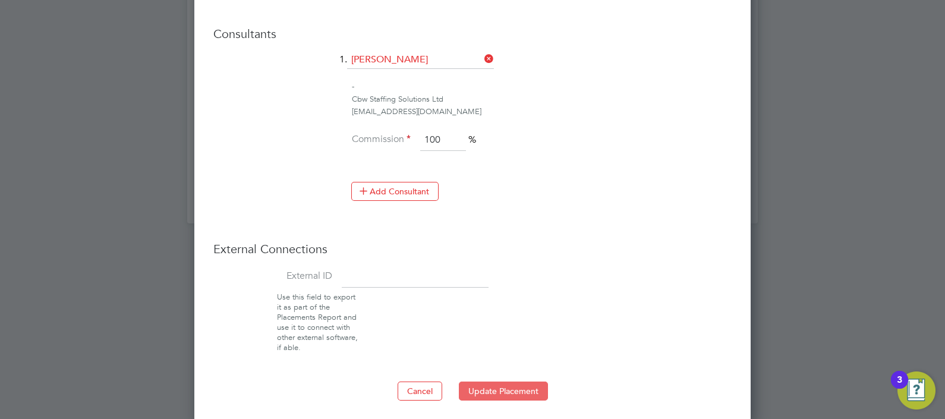
click at [489, 382] on button "Update Placement" at bounding box center [503, 391] width 89 height 19
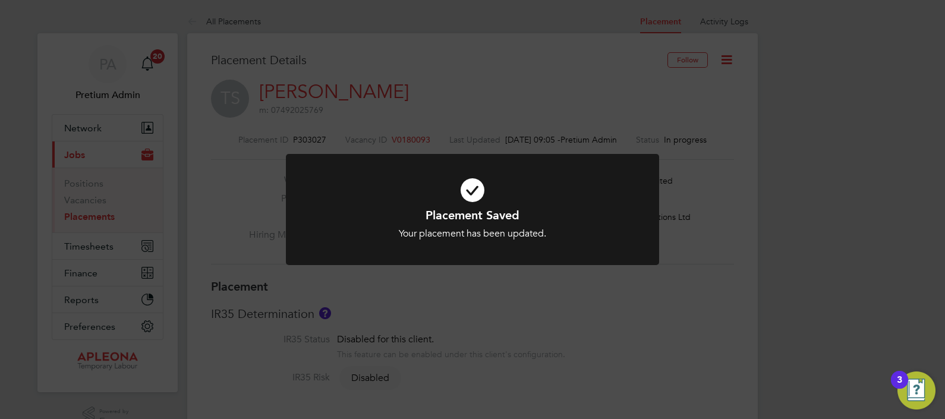
click at [508, 310] on div "Placement Saved Your placement has been updated. Cancel Okay" at bounding box center [472, 209] width 945 height 419
